Goal: Download file/media

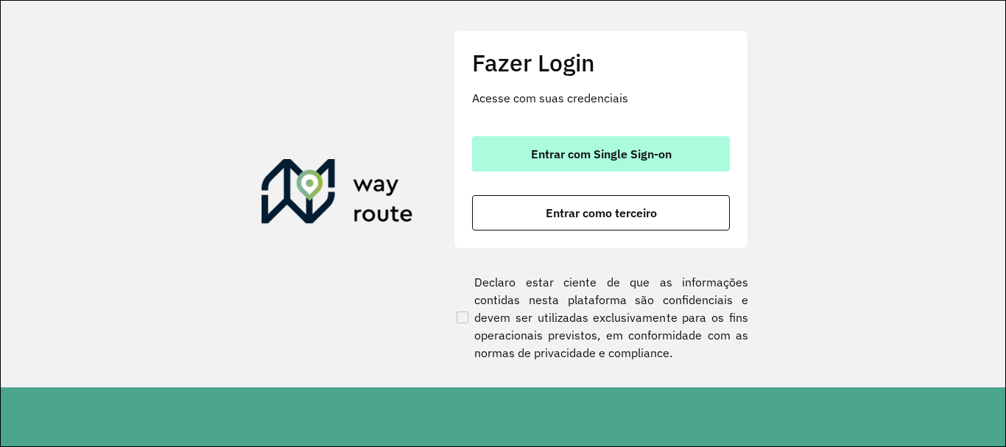
click at [607, 142] on button "Entrar com Single Sign-on" at bounding box center [601, 153] width 258 height 35
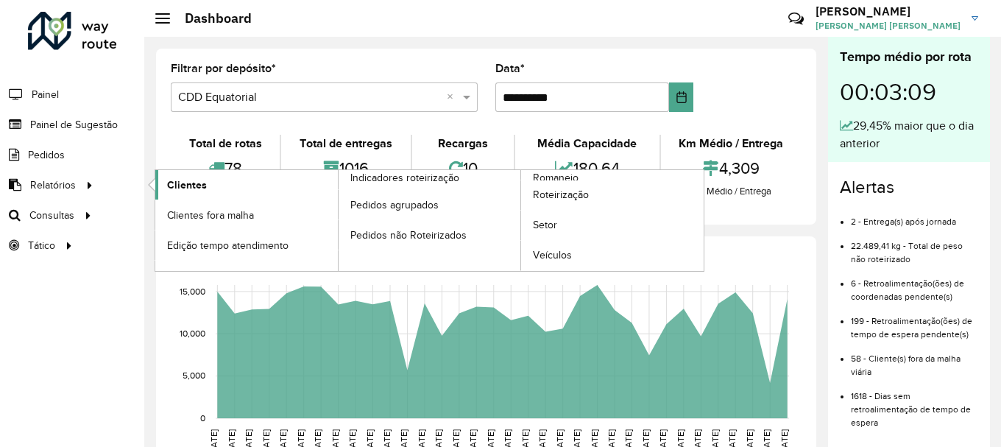
click at [247, 180] on link "Clientes" at bounding box center [246, 184] width 183 height 29
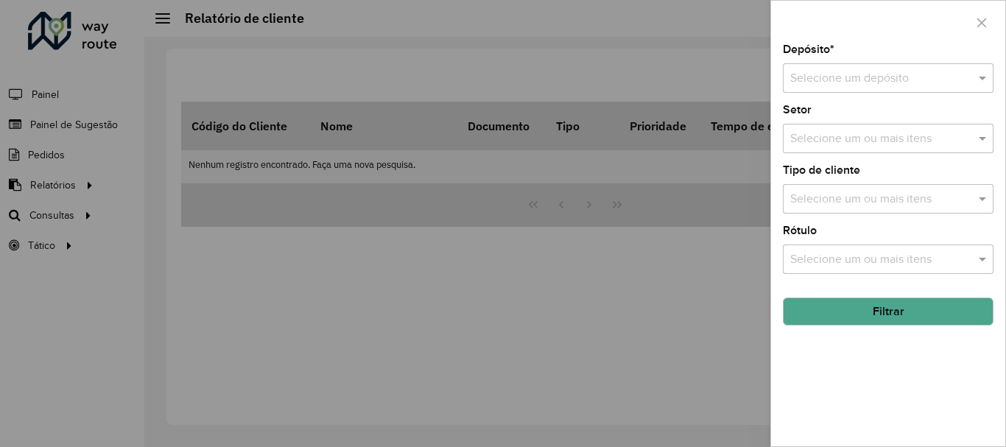
click at [888, 85] on input "text" at bounding box center [873, 79] width 166 height 18
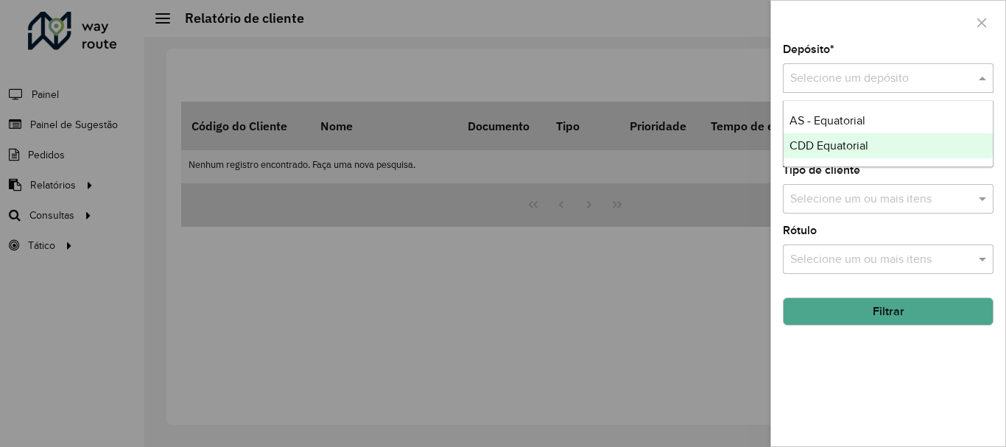
click at [840, 137] on div "CDD Equatorial" at bounding box center [887, 145] width 209 height 25
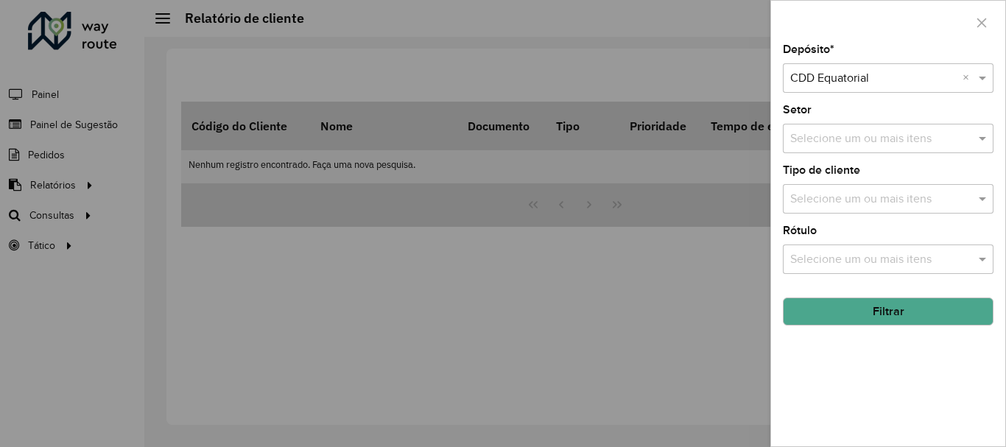
click at [881, 320] on button "Filtrar" at bounding box center [888, 311] width 211 height 28
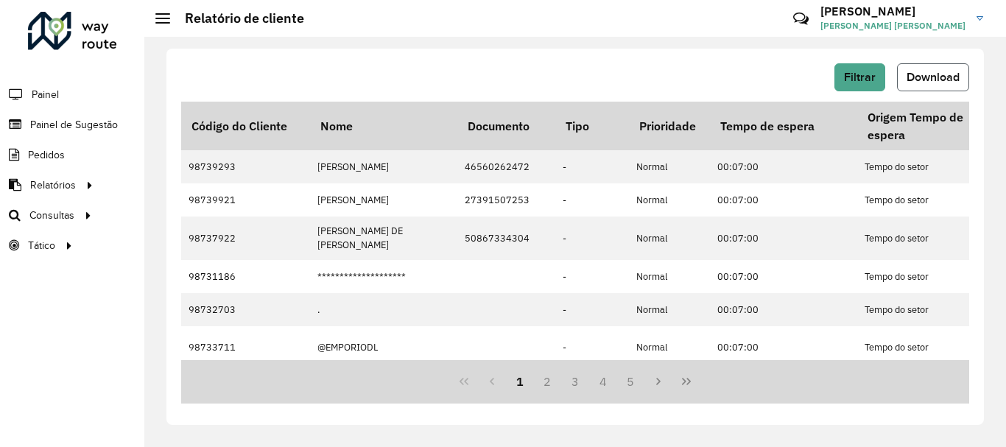
click at [935, 76] on span "Download" at bounding box center [932, 77] width 53 height 13
